Goal: Information Seeking & Learning: Learn about a topic

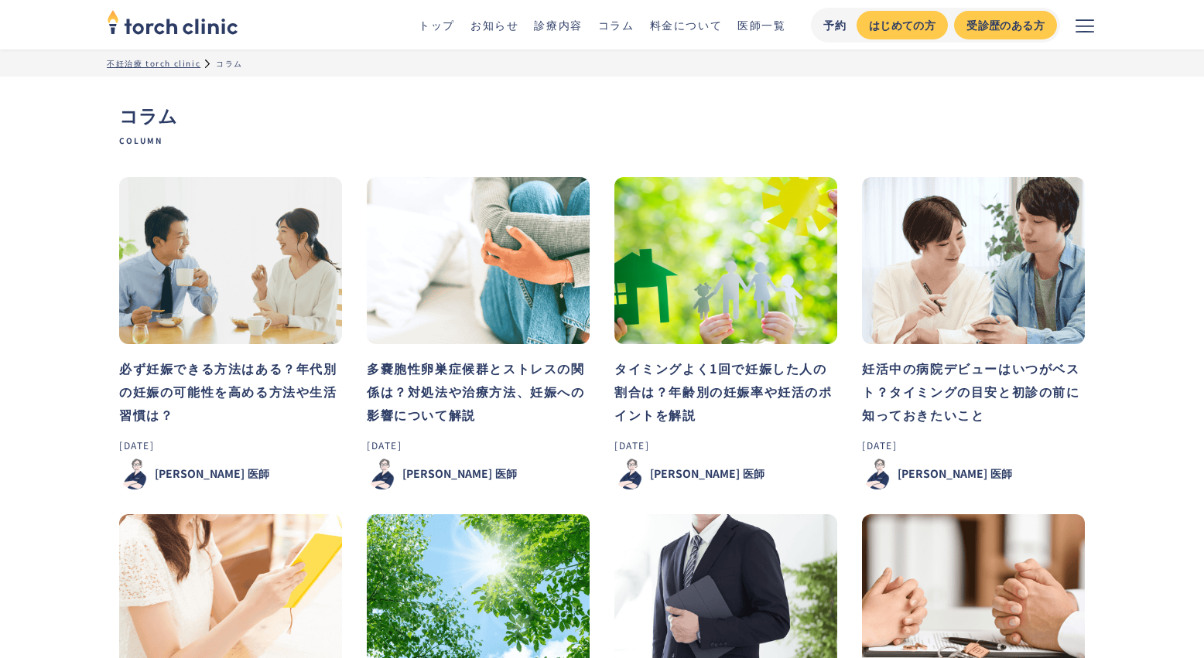
click at [460, 254] on img at bounding box center [478, 260] width 223 height 167
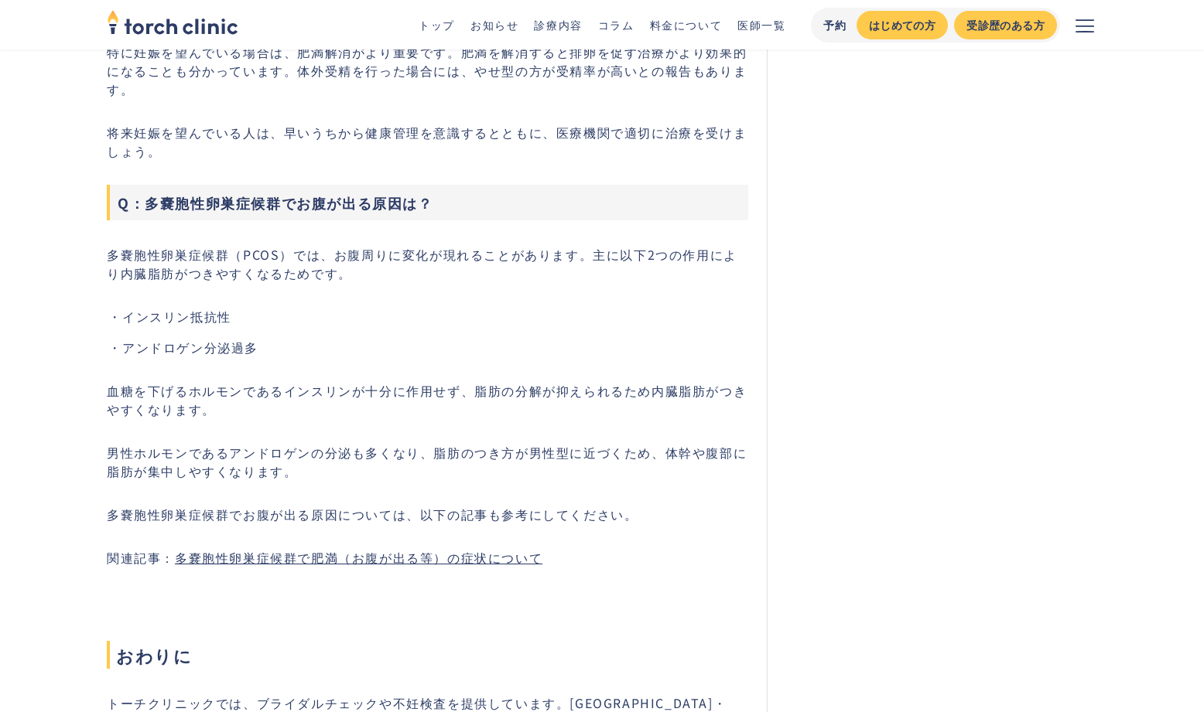
scroll to position [7712, 0]
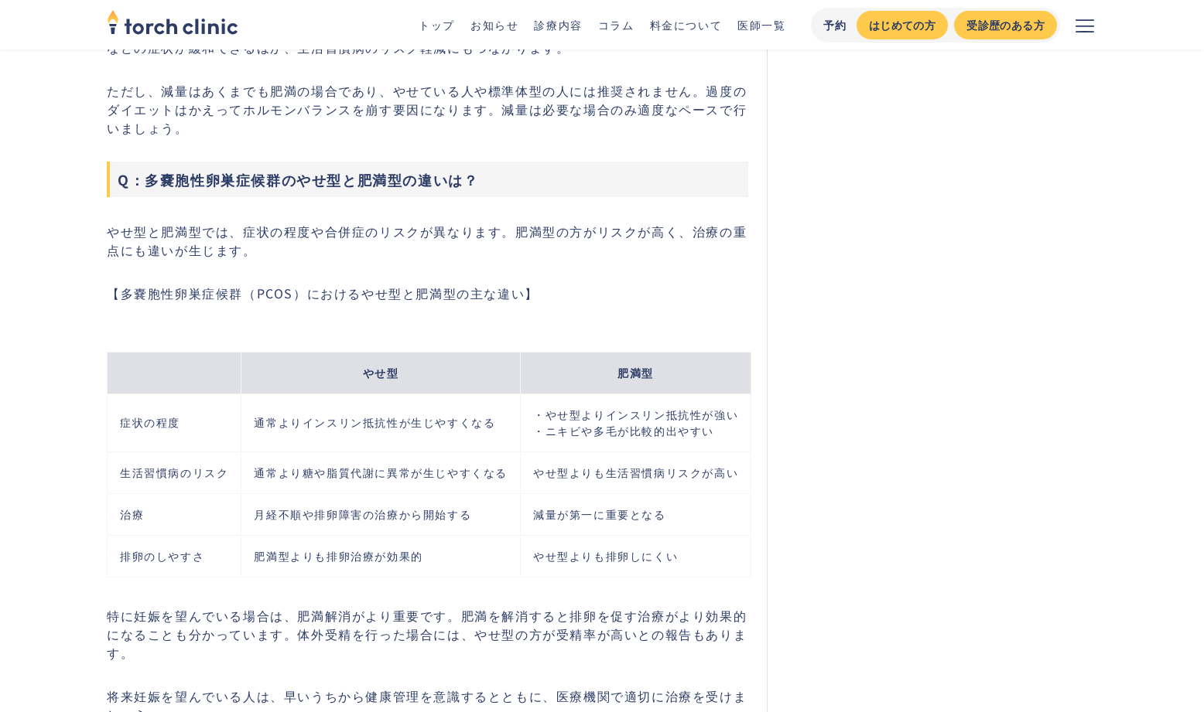
click at [195, 28] on img "home" at bounding box center [173, 22] width 132 height 34
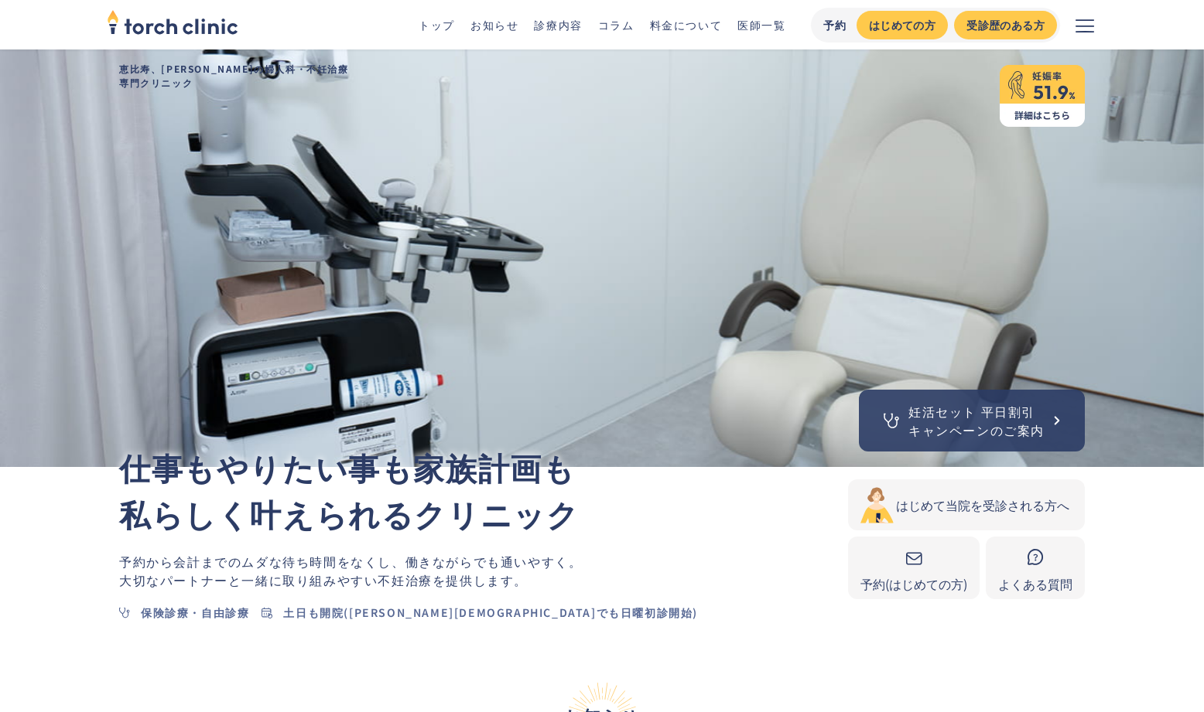
click at [637, 28] on ul "トップ お知らせ 診療内容 コラム 料金について 医師一覧" at bounding box center [594, 25] width 382 height 16
click at [627, 32] on li "コラム" at bounding box center [616, 25] width 36 height 16
click at [626, 23] on link "コラム" at bounding box center [616, 24] width 36 height 15
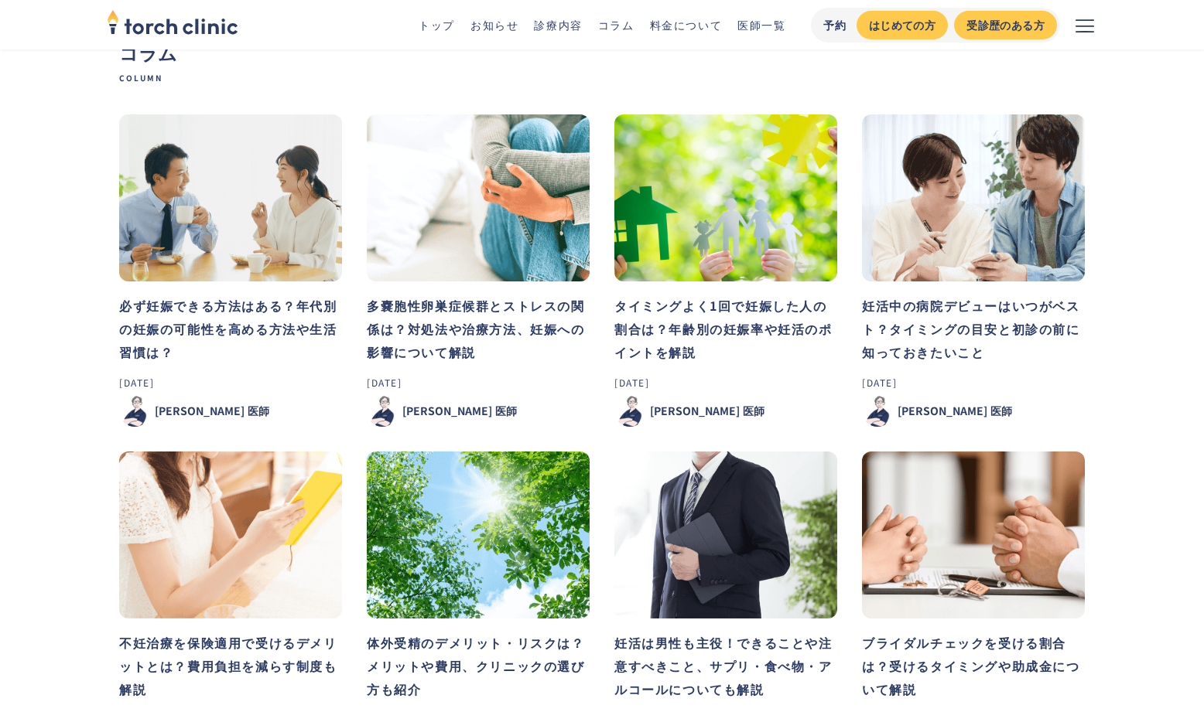
scroll to position [65, 0]
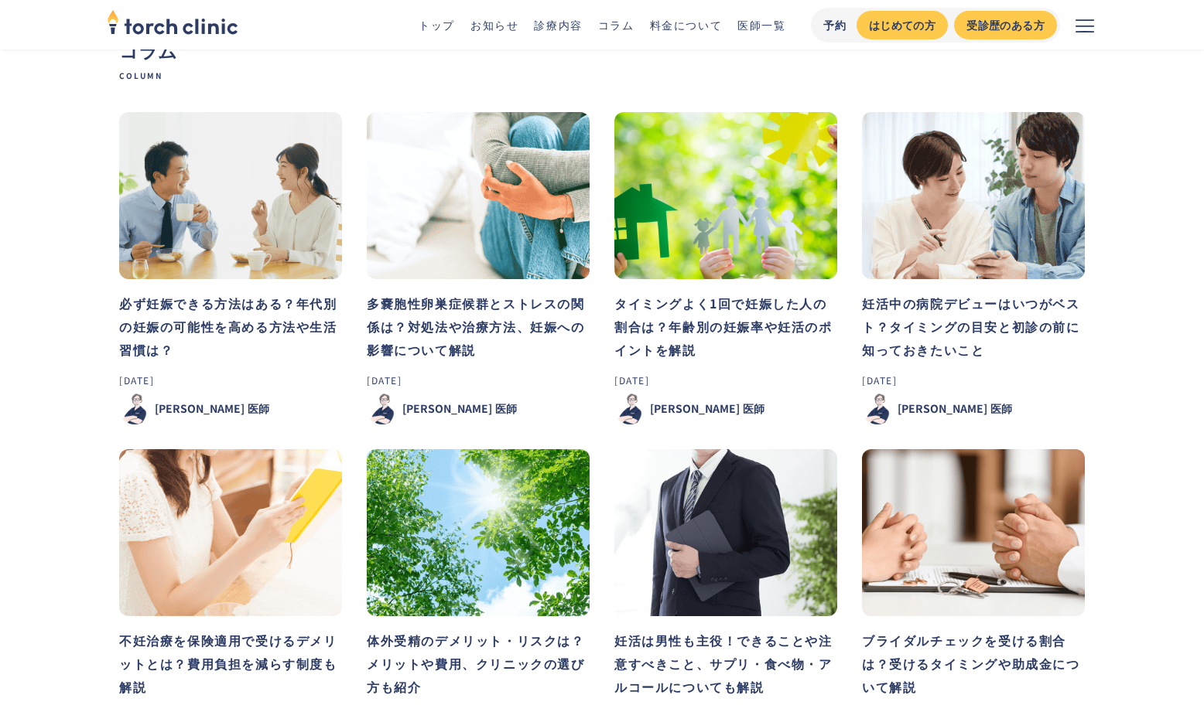
click at [463, 256] on img at bounding box center [478, 195] width 223 height 167
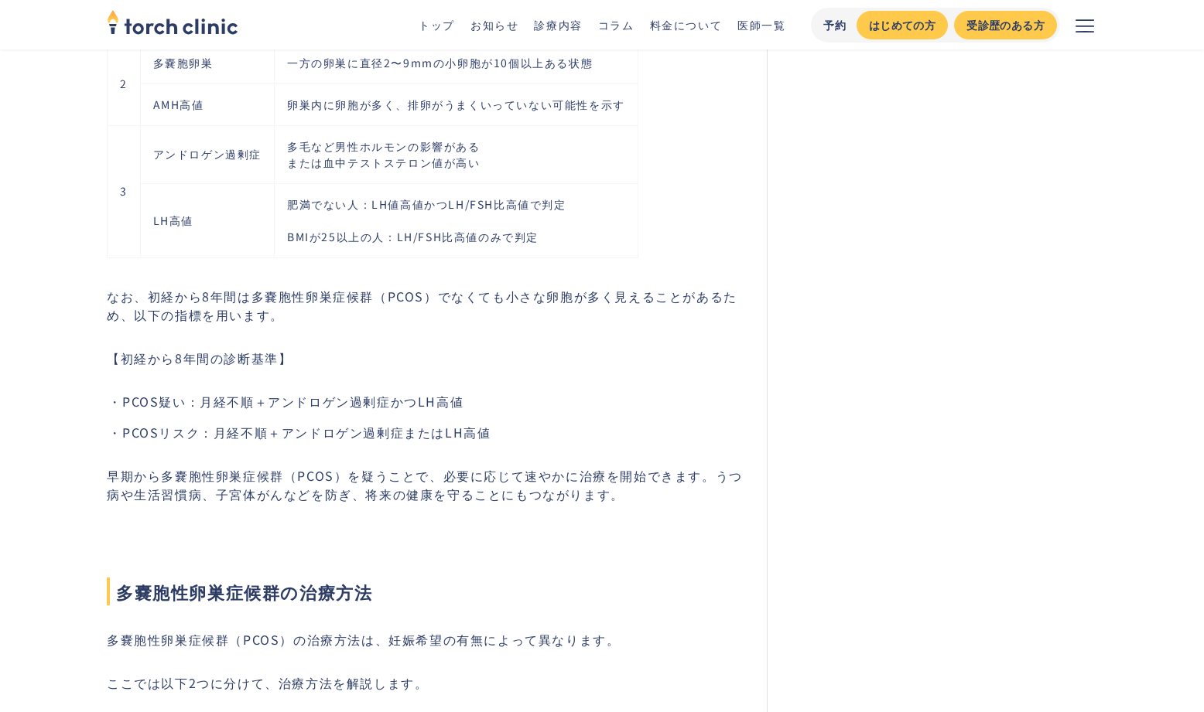
scroll to position [3803, 0]
